Goal: Task Accomplishment & Management: Manage account settings

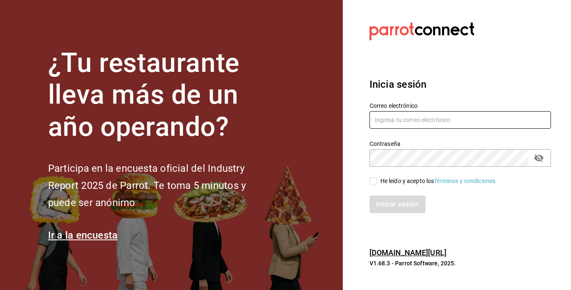
type input "contactobistrotm@gmail.com"
click at [372, 181] on input "He leído y acepto los Términos y condiciones." at bounding box center [374, 182] width 8 height 8
checkbox input "true"
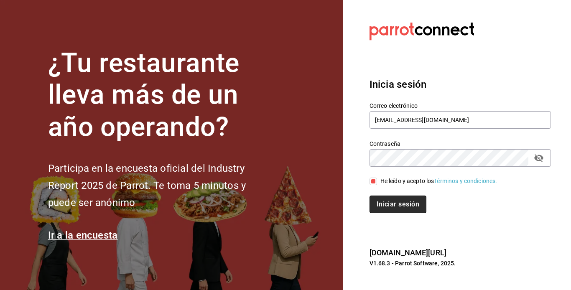
click at [391, 203] on button "Iniciar sesión" at bounding box center [398, 205] width 57 height 18
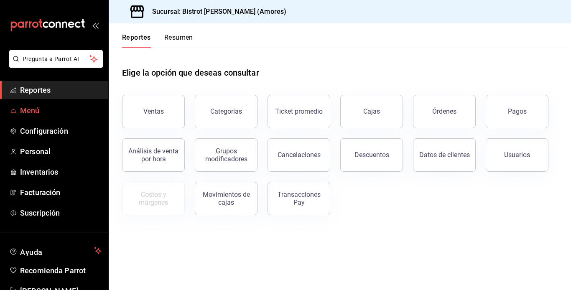
click at [34, 106] on span "Menú" at bounding box center [61, 110] width 82 height 11
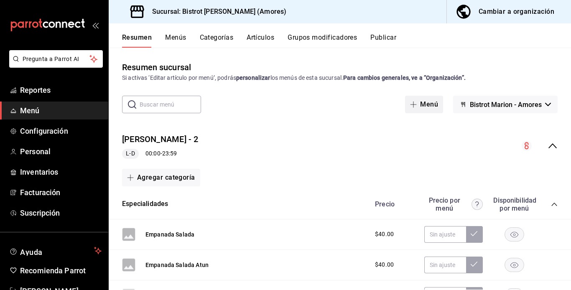
click at [428, 106] on button "Menú" at bounding box center [424, 105] width 38 height 18
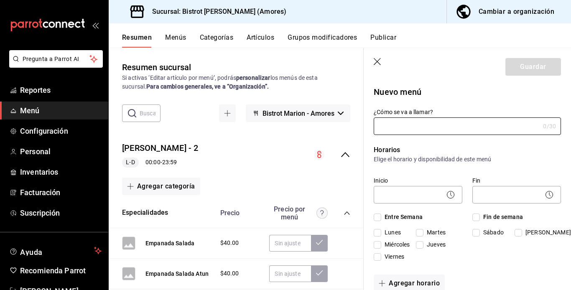
click at [91, 114] on span "Menú" at bounding box center [61, 110] width 82 height 11
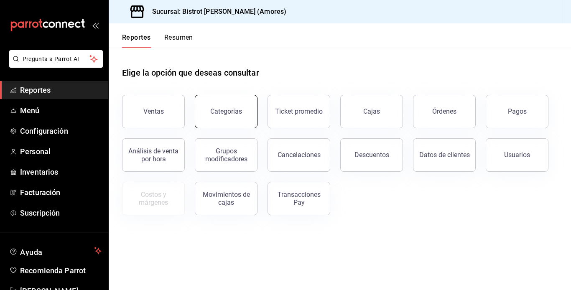
click at [242, 103] on button "Categorías" at bounding box center [226, 111] width 63 height 33
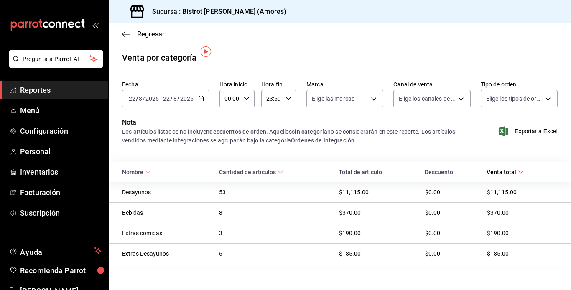
scroll to position [6, 0]
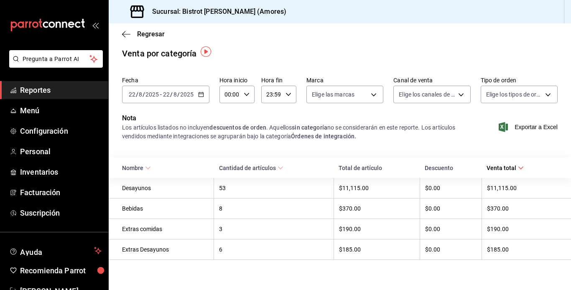
click at [504, 246] on div "$185.00" at bounding box center [522, 249] width 71 height 7
click at [186, 249] on div "Extras Desayunos" at bounding box center [165, 249] width 87 height 7
click at [36, 114] on span "Menú" at bounding box center [61, 110] width 82 height 11
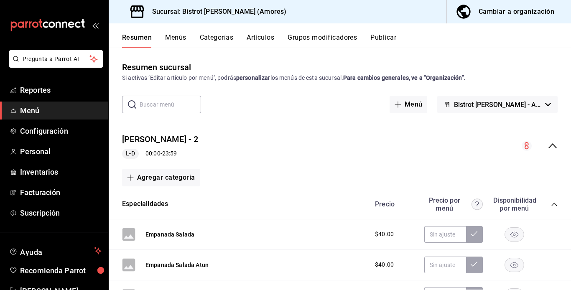
click at [151, 107] on input "text" at bounding box center [170, 104] width 61 height 17
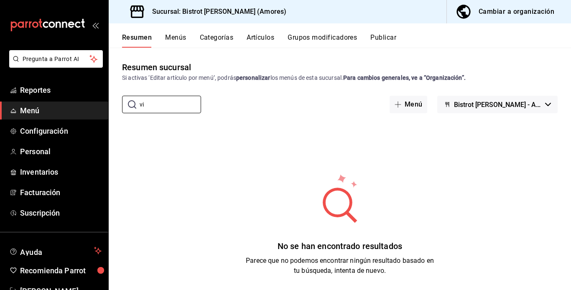
type input "v"
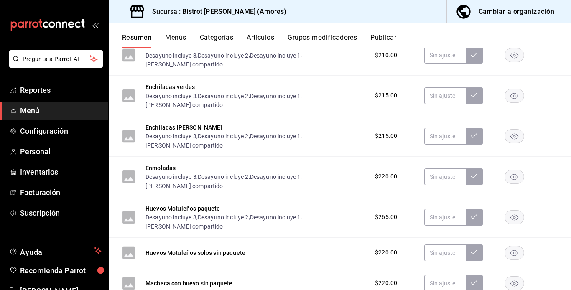
scroll to position [1965, 0]
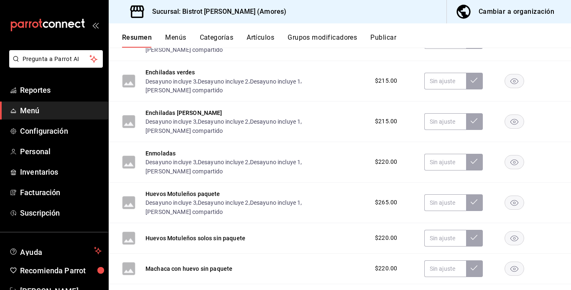
click at [166, 197] on li "Artículo nuevo" at bounding box center [155, 195] width 66 height 20
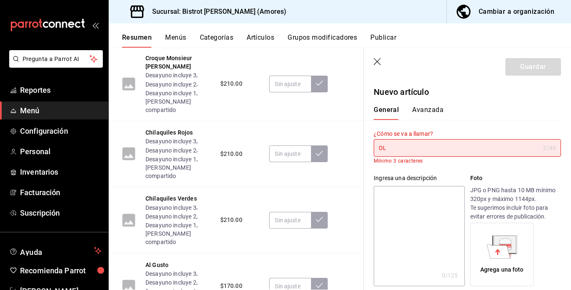
type input "O"
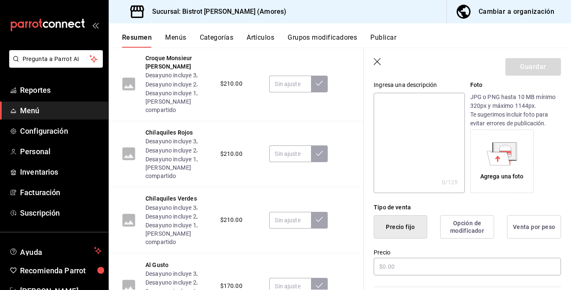
scroll to position [138, 0]
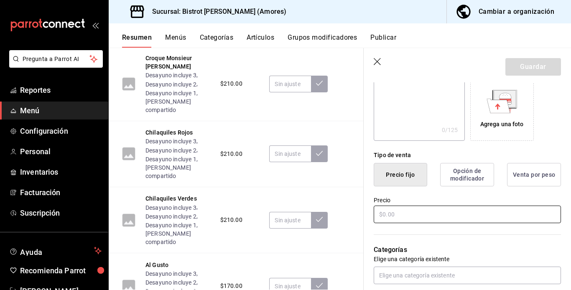
type input "Platillo fuerte solo"
click at [412, 215] on input "text" at bounding box center [467, 215] width 187 height 18
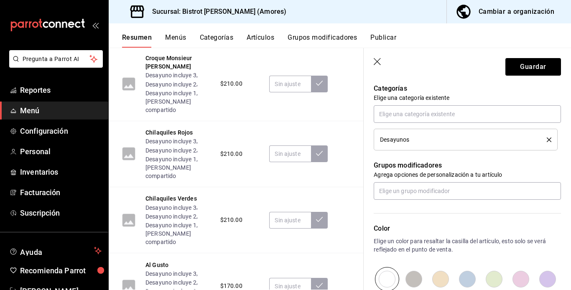
scroll to position [328, 0]
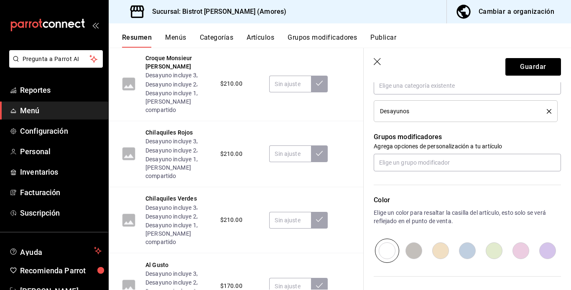
type input "$195.00"
click at [411, 253] on input "radio" at bounding box center [414, 251] width 27 height 24
radio input "true"
click at [525, 65] on button "Guardar" at bounding box center [534, 67] width 56 height 18
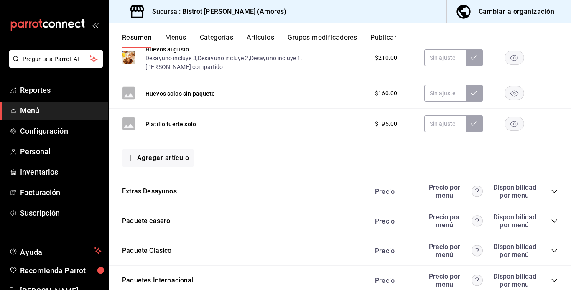
scroll to position [2297, 0]
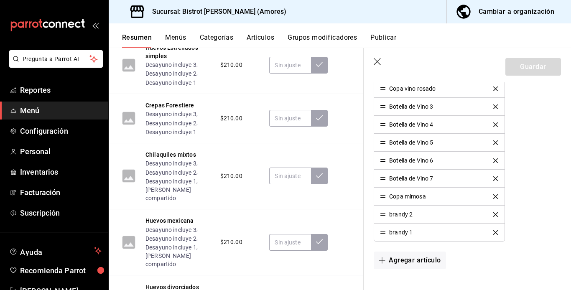
scroll to position [441, 0]
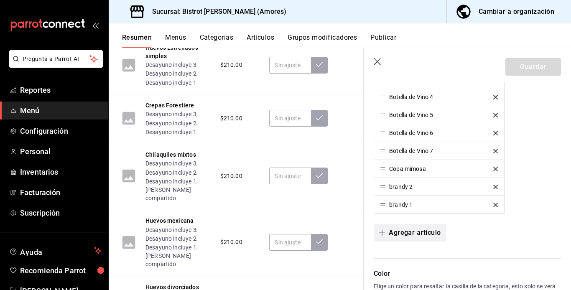
click at [403, 233] on button "Agregar artículo" at bounding box center [410, 233] width 72 height 18
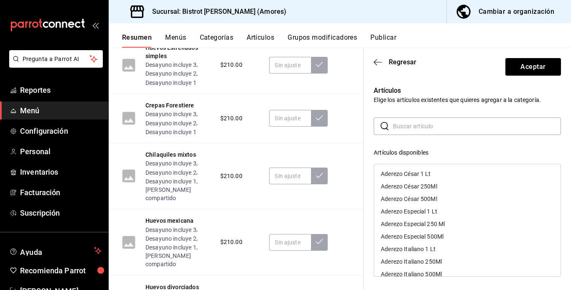
click at [416, 127] on input "text" at bounding box center [477, 126] width 168 height 17
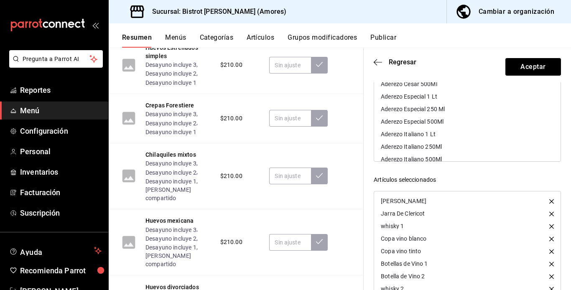
scroll to position [134, 0]
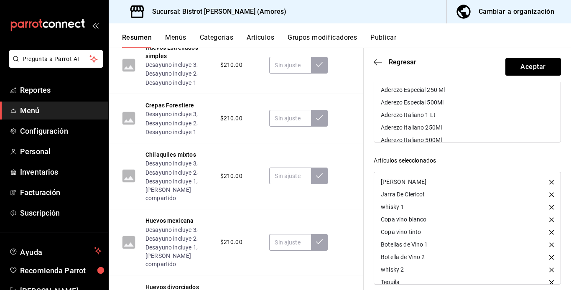
click at [484, 115] on div "Aderezo Italiano 1 Lt" at bounding box center [467, 115] width 186 height 13
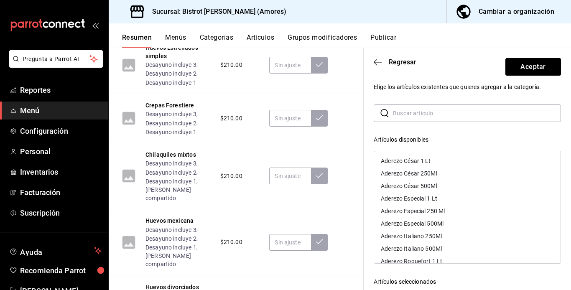
scroll to position [0, 0]
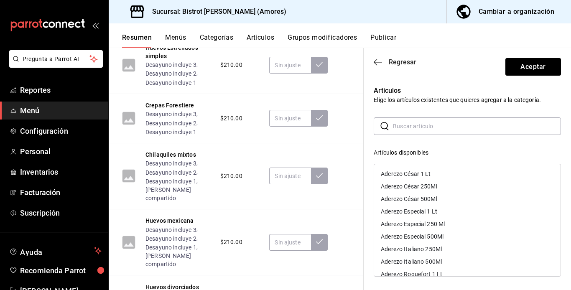
click at [375, 60] on icon "button" at bounding box center [378, 63] width 8 height 8
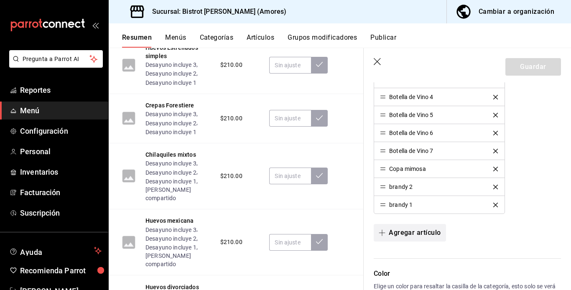
click at [415, 232] on button "Agregar artículo" at bounding box center [410, 233] width 72 height 18
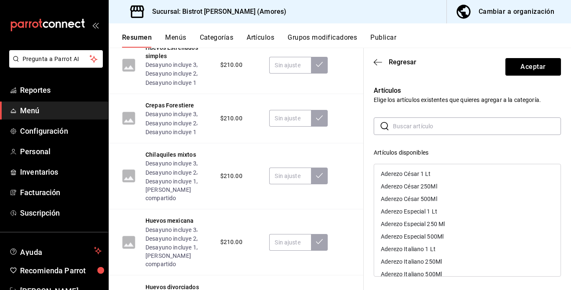
click at [423, 130] on input "text" at bounding box center [477, 126] width 168 height 17
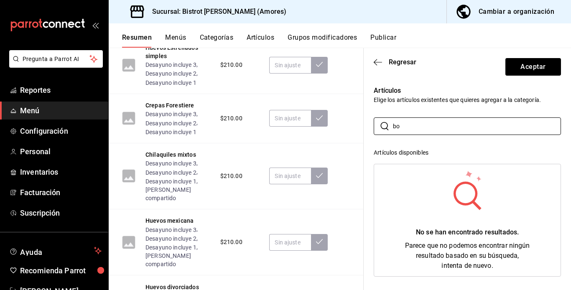
type input "b"
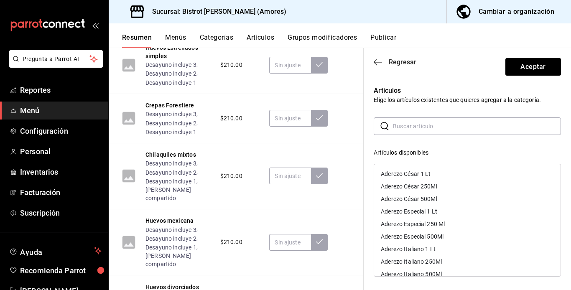
click at [379, 63] on icon "button" at bounding box center [378, 63] width 8 height 8
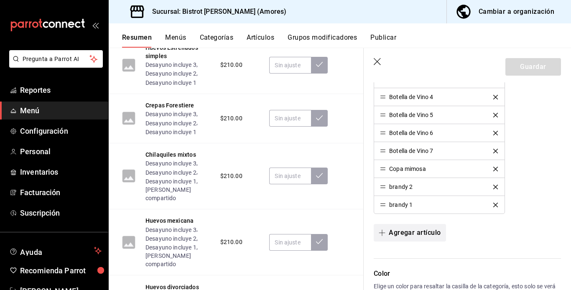
click at [381, 234] on icon "button" at bounding box center [382, 233] width 7 height 7
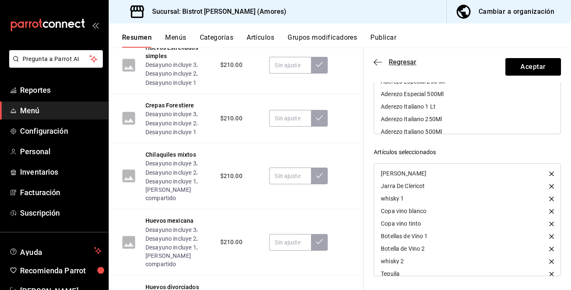
click at [377, 63] on icon "button" at bounding box center [378, 63] width 8 height 8
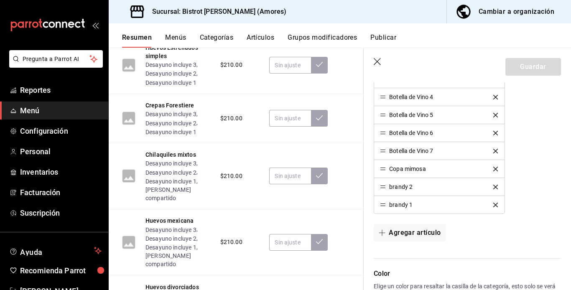
click at [377, 63] on icon "button" at bounding box center [378, 62] width 8 height 8
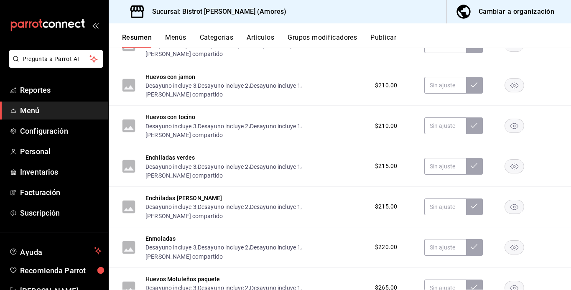
scroll to position [1890, 0]
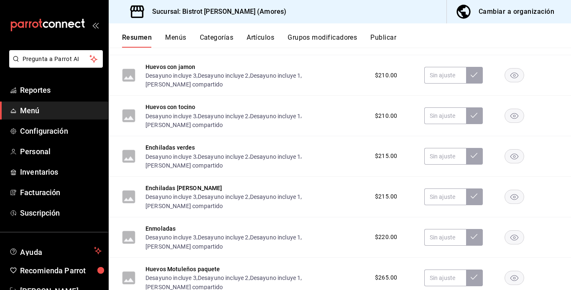
click at [163, 271] on li "Artículo nuevo" at bounding box center [155, 270] width 66 height 20
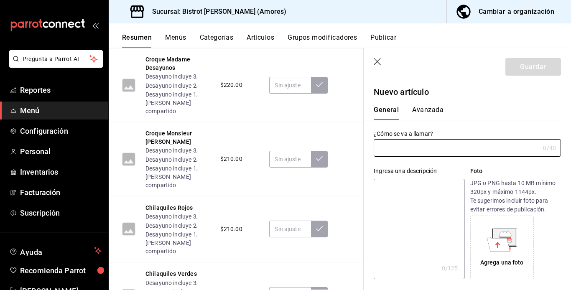
type input "AR-1755889363633"
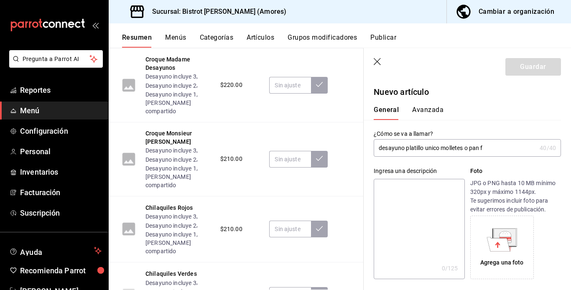
click at [442, 148] on input "desayuno platillo unico molletes o pan f" at bounding box center [455, 148] width 163 height 17
click at [468, 148] on input "desayuno platillo molletes o pan f" at bounding box center [455, 148] width 163 height 17
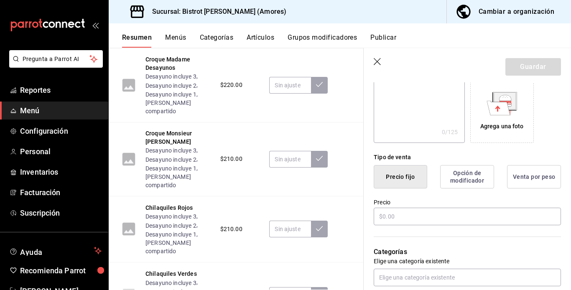
scroll to position [151, 0]
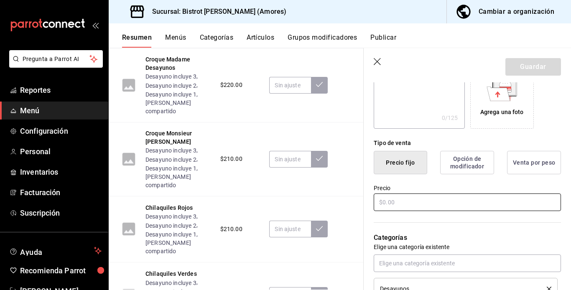
type input "desayuno platillo molletes o pan frances"
click at [447, 207] on input "text" at bounding box center [467, 203] width 187 height 18
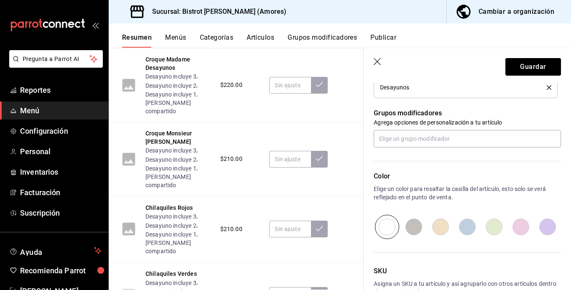
scroll to position [355, 0]
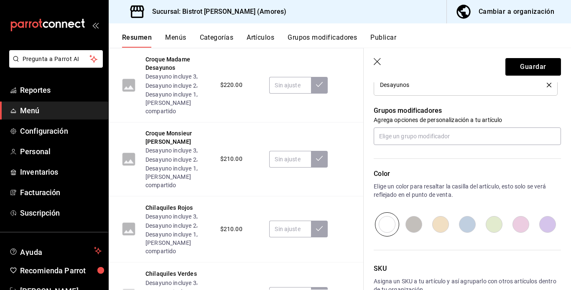
type input "$175.00"
click at [439, 225] on input "radio" at bounding box center [440, 224] width 27 height 24
radio input "true"
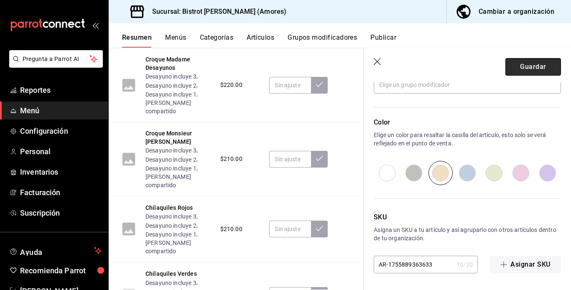
click at [523, 68] on button "Guardar" at bounding box center [534, 67] width 56 height 18
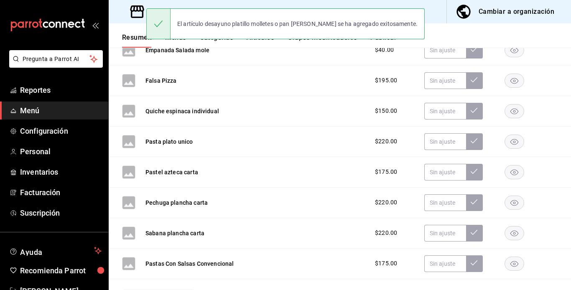
scroll to position [146, 0]
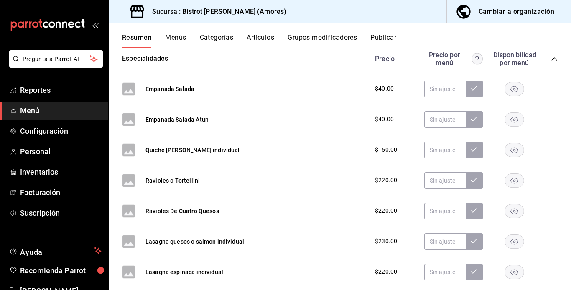
click at [176, 38] on button "Menús" at bounding box center [175, 40] width 21 height 14
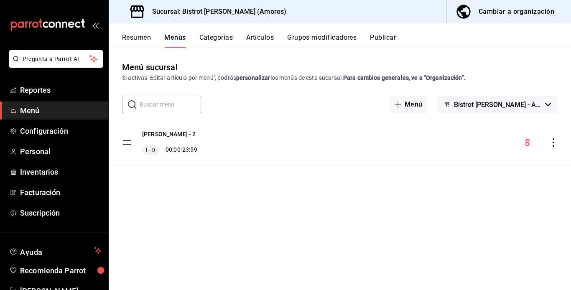
click at [179, 106] on input "text" at bounding box center [170, 104] width 61 height 17
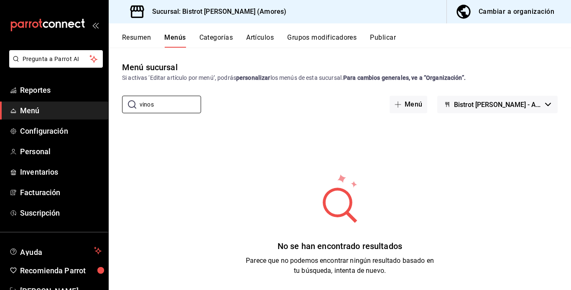
type input "vinos"
click at [223, 39] on button "Categorías" at bounding box center [216, 40] width 34 height 14
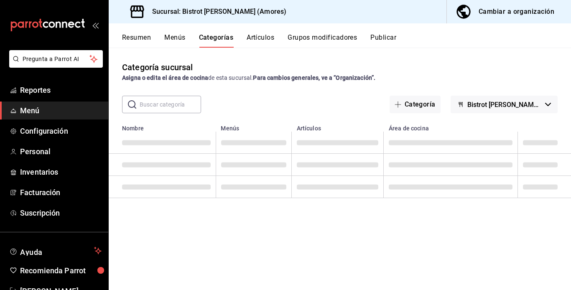
click at [179, 105] on input "text" at bounding box center [170, 104] width 61 height 17
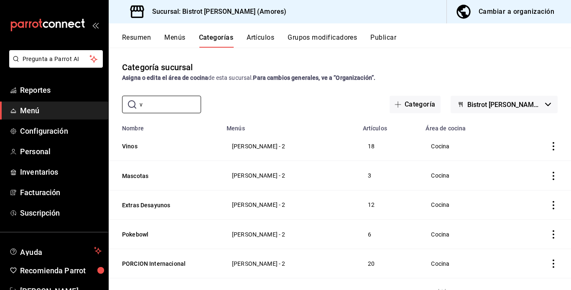
type input "v"
click at [553, 146] on icon "actions" at bounding box center [554, 146] width 2 height 8
click at [524, 166] on span "Editar" at bounding box center [522, 165] width 22 height 9
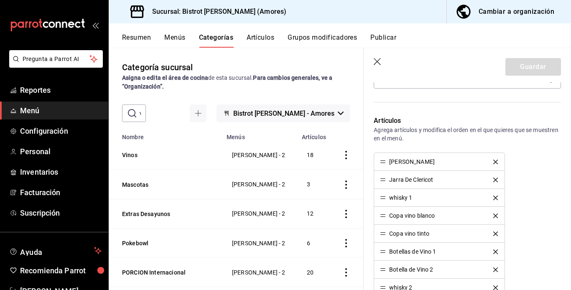
scroll to position [186, 0]
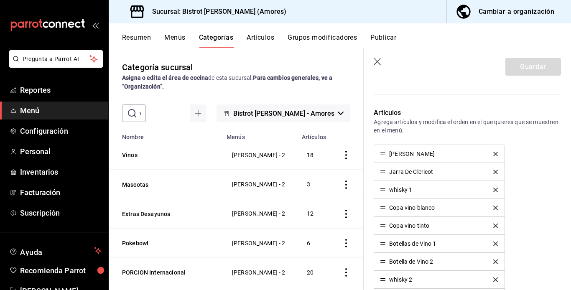
click at [342, 156] on icon "actions" at bounding box center [346, 155] width 8 height 8
click at [315, 177] on span "Editar" at bounding box center [315, 176] width 22 height 9
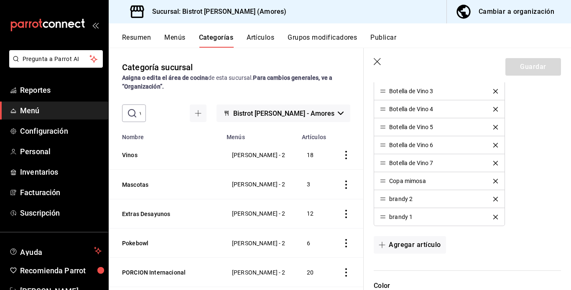
scroll to position [430, 0]
click at [406, 243] on button "Agregar artículo" at bounding box center [410, 244] width 72 height 18
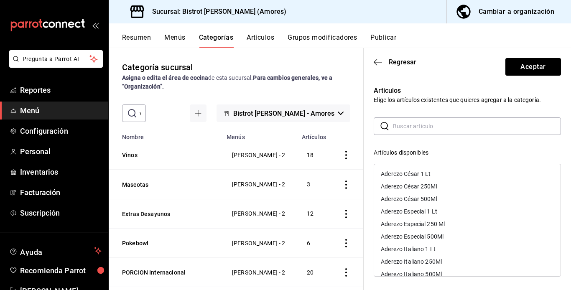
click at [433, 125] on input "text" at bounding box center [477, 126] width 168 height 17
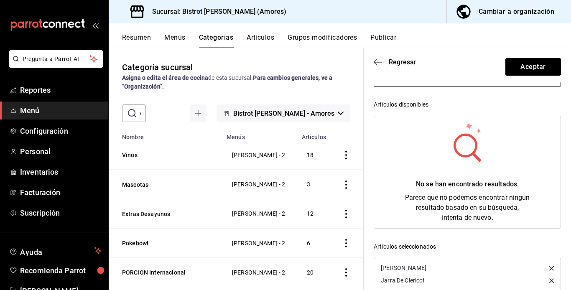
scroll to position [0, 0]
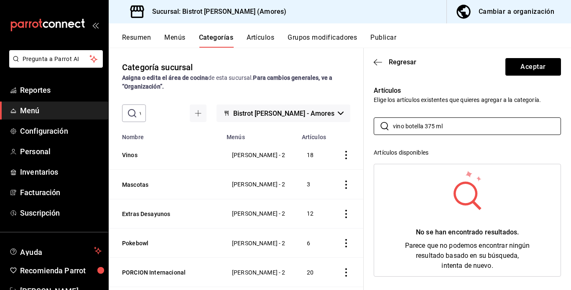
type input "vino botella 375 ml"
drag, startPoint x: 570, startPoint y: 130, endPoint x: 558, endPoint y: 242, distance: 113.1
click at [558, 242] on div "Artículos Elige los artículos existentes que quieres agregar a la categoría. ​ …" at bounding box center [467, 257] width 207 height 350
click at [378, 62] on icon "button" at bounding box center [378, 62] width 8 height 0
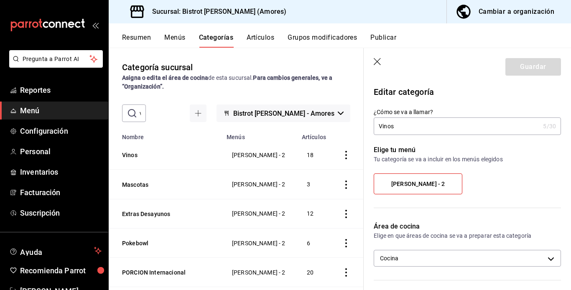
click at [184, 39] on button "Menús" at bounding box center [174, 40] width 21 height 14
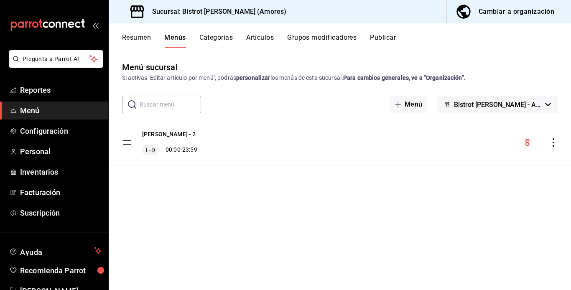
click at [271, 36] on button "Artículos" at bounding box center [260, 40] width 28 height 14
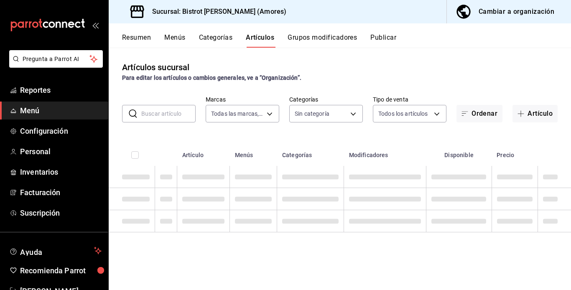
type input "07588f07-d4a3-4ac3-9511-9981df68542f"
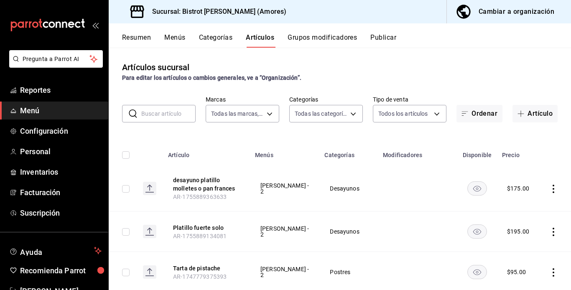
type input "f24d9993-7666-4e17-92ea-f7be5d9f1ad2,9e251015-9d0f-4053-b189-7087cfaea708,c3d12…"
click at [521, 112] on icon "button" at bounding box center [521, 114] width 0 height 6
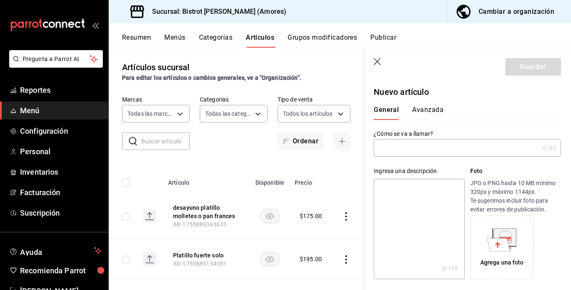
click at [465, 140] on input "text" at bounding box center [457, 148] width 166 height 17
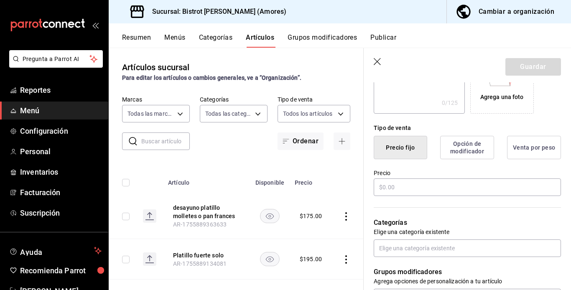
scroll to position [167, 0]
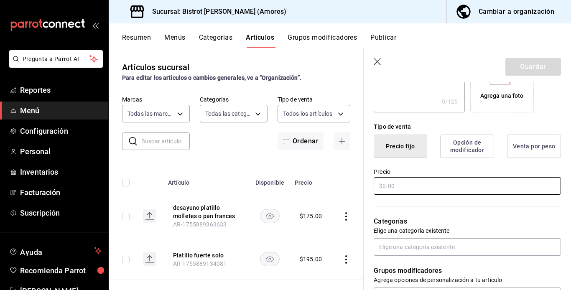
type input "botella 375 ml"
click at [462, 180] on input "text" at bounding box center [467, 186] width 187 height 18
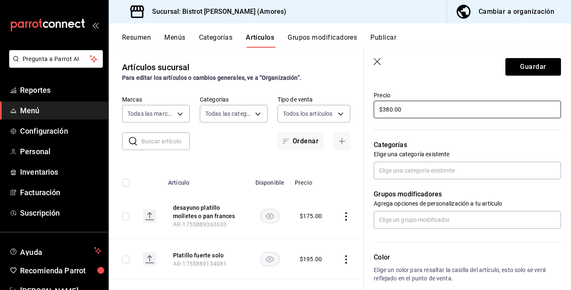
scroll to position [253, 0]
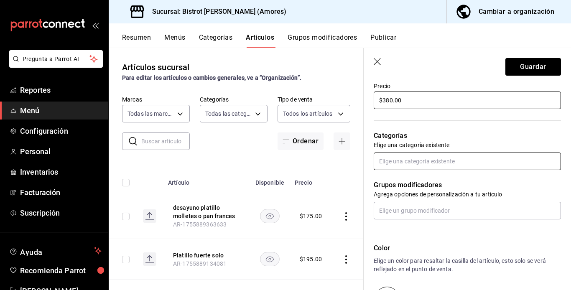
type input "$380.00"
click at [469, 163] on input "text" at bounding box center [467, 162] width 187 height 18
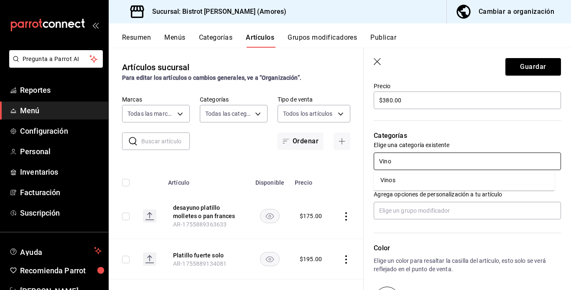
type input "Vinos"
click at [434, 184] on li "Vinos" at bounding box center [464, 181] width 181 height 14
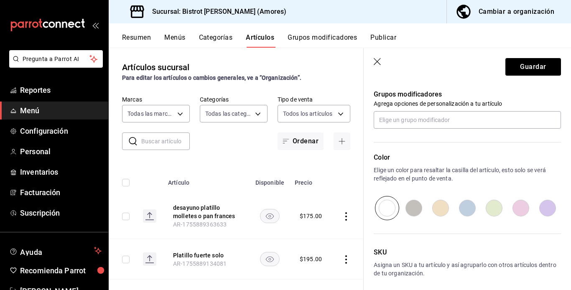
scroll to position [375, 0]
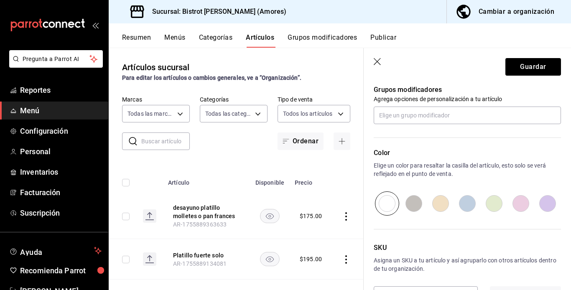
click at [439, 205] on input "radio" at bounding box center [440, 204] width 27 height 24
radio input "true"
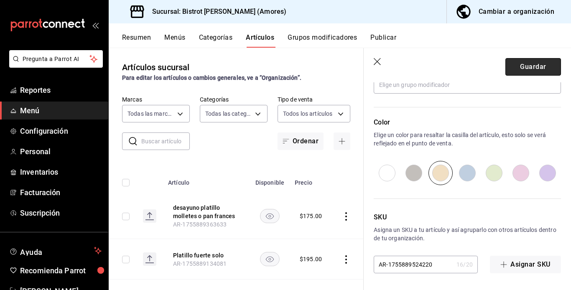
click at [522, 69] on button "Guardar" at bounding box center [534, 67] width 56 height 18
